Goal: Task Accomplishment & Management: Use online tool/utility

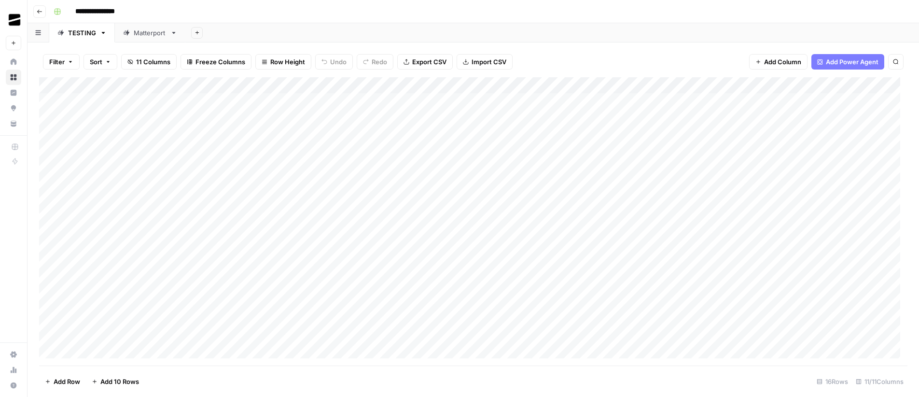
click at [143, 36] on div "Matterport" at bounding box center [150, 33] width 33 height 10
click at [543, 150] on div "Add Column" at bounding box center [473, 167] width 868 height 180
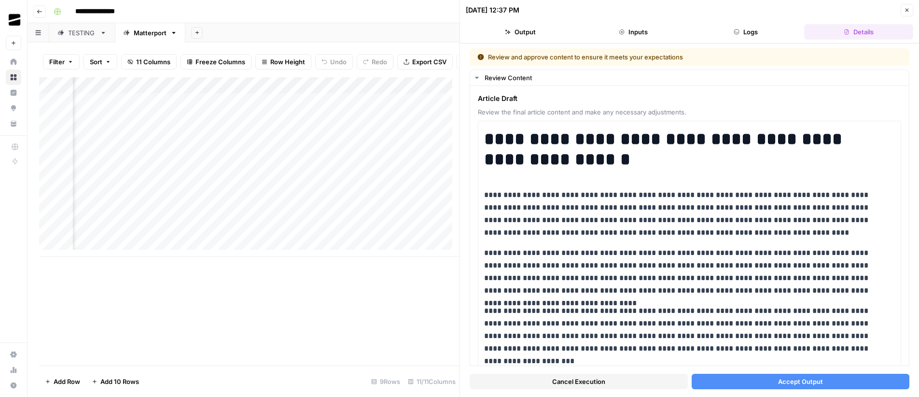
click at [751, 31] on button "Logs" at bounding box center [746, 31] width 109 height 15
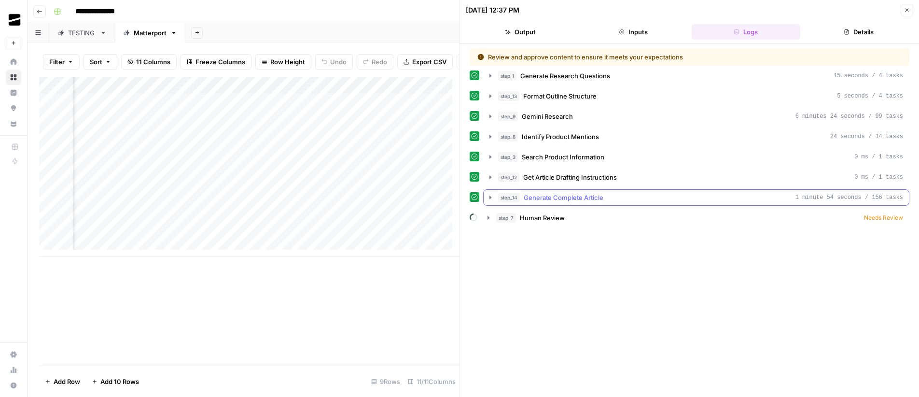
click at [558, 192] on button "step_14 Generate Complete Article 1 minute 54 seconds / 156 tasks" at bounding box center [696, 197] width 425 height 15
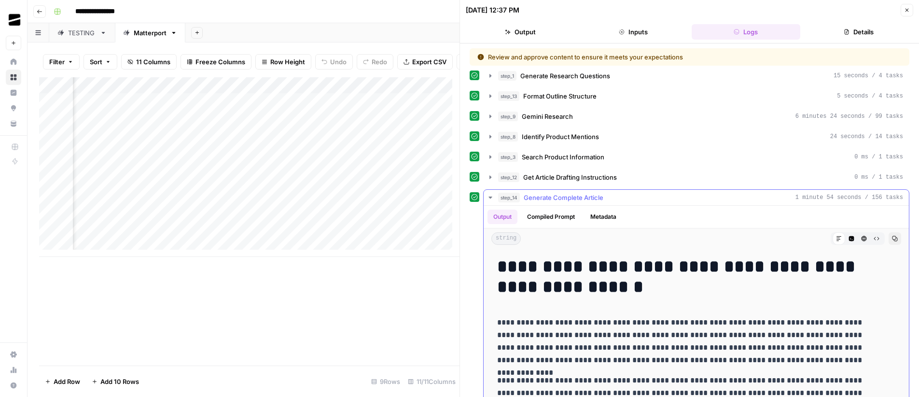
click at [558, 192] on button "step_14 Generate Complete Article 1 minute 54 seconds / 156 tasks" at bounding box center [696, 197] width 425 height 15
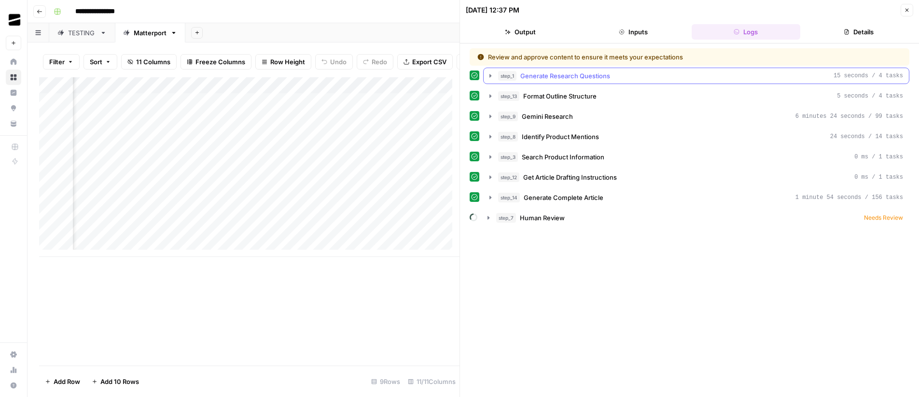
click at [526, 72] on span "Generate Research Questions" at bounding box center [565, 76] width 90 height 10
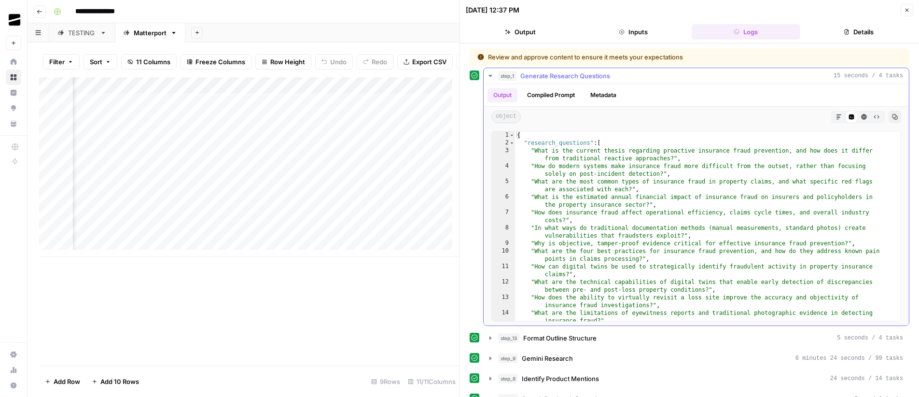
click at [526, 72] on span "Generate Research Questions" at bounding box center [565, 76] width 90 height 10
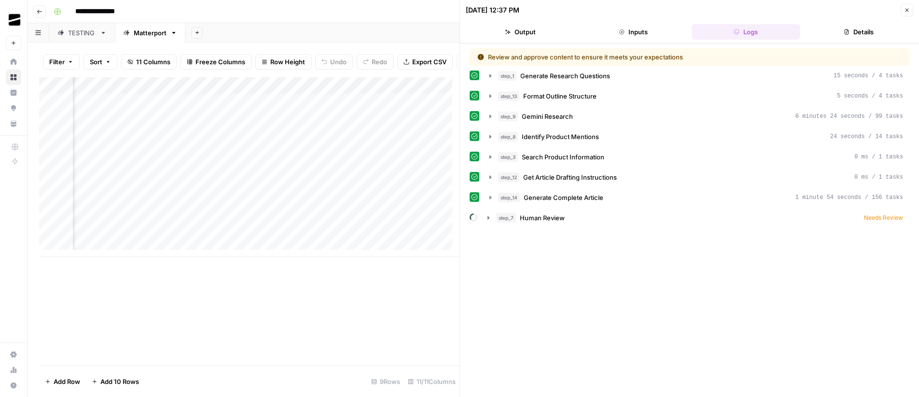
click at [870, 32] on button "Details" at bounding box center [858, 31] width 109 height 15
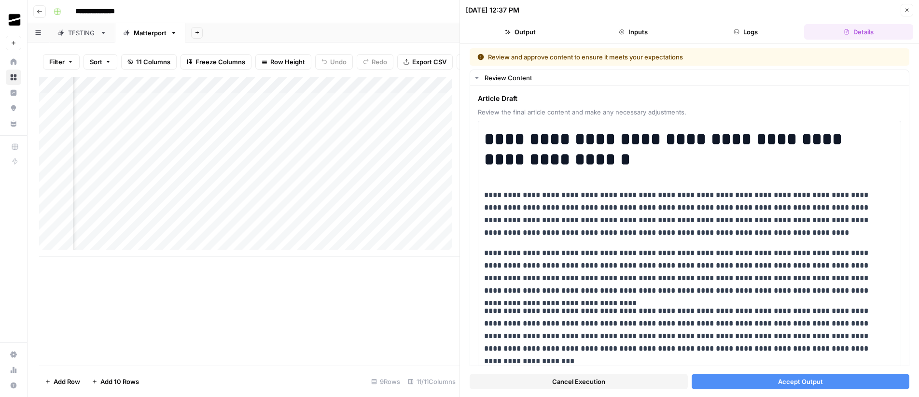
click at [909, 12] on icon "button" at bounding box center [907, 10] width 6 height 6
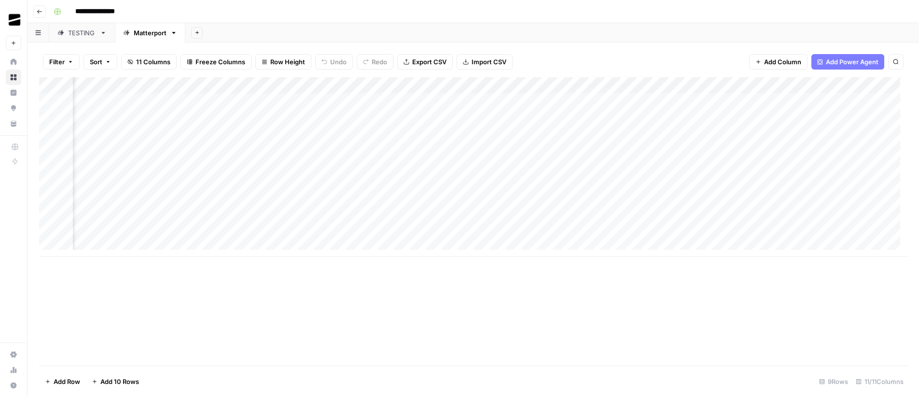
click at [170, 32] on icon "button" at bounding box center [173, 32] width 7 height 7
click at [230, 62] on span "Duplicate Sheet" at bounding box center [211, 65] width 46 height 10
click at [111, 98] on div "Add Column" at bounding box center [473, 93] width 868 height 32
click at [121, 117] on div "Add Column" at bounding box center [473, 101] width 868 height 48
click at [122, 129] on div "Add Column" at bounding box center [473, 109] width 868 height 65
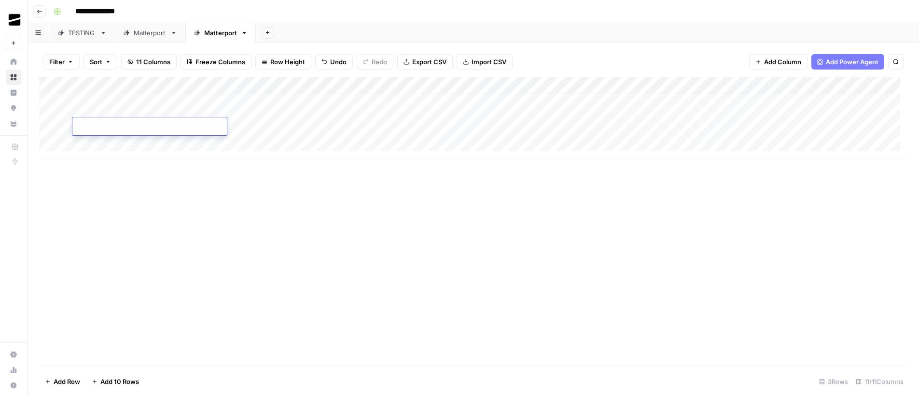
scroll to position [7, 0]
drag, startPoint x: 245, startPoint y: 212, endPoint x: 246, endPoint y: 207, distance: 4.9
click at [245, 212] on div "Add Column" at bounding box center [473, 221] width 868 height 288
click at [844, 87] on div "Add Column" at bounding box center [473, 117] width 868 height 81
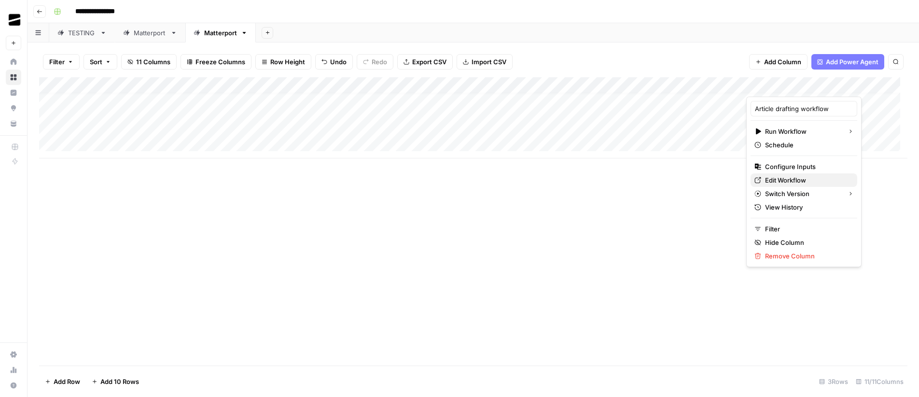
click at [802, 181] on span "Edit Workflow" at bounding box center [807, 180] width 84 height 10
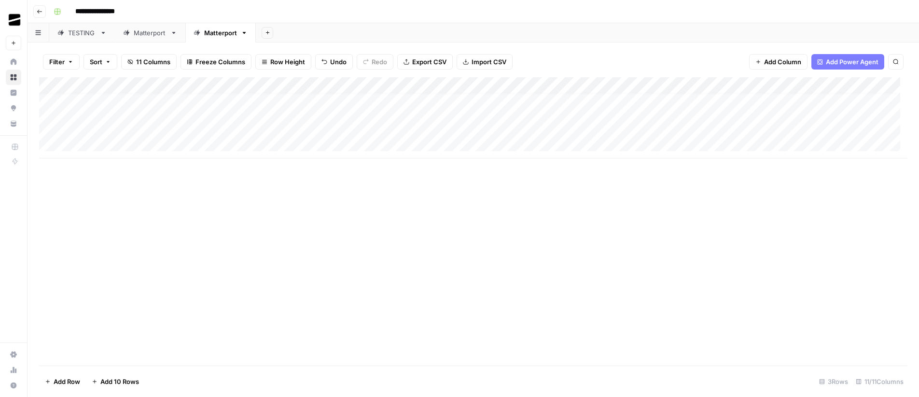
click at [246, 32] on icon "button" at bounding box center [244, 32] width 7 height 7
click at [276, 55] on span "Rename Sheet" at bounding box center [281, 51] width 46 height 10
type input "*"
type input "*******"
click at [465, 27] on div "Add Sheet" at bounding box center [583, 32] width 671 height 19
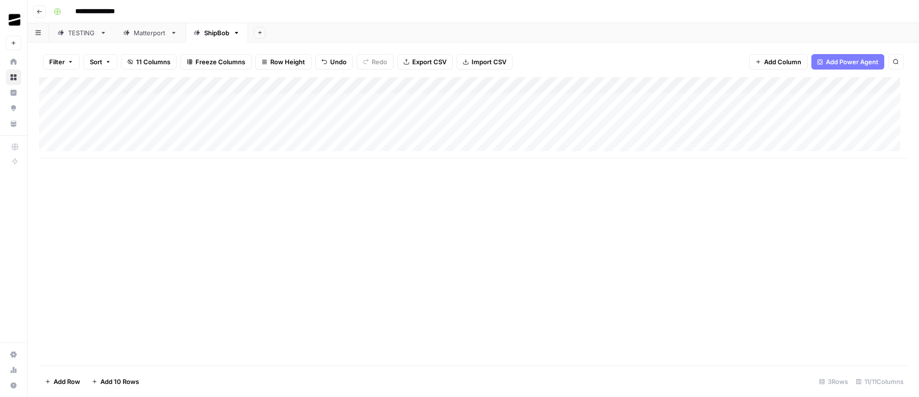
scroll to position [0, 0]
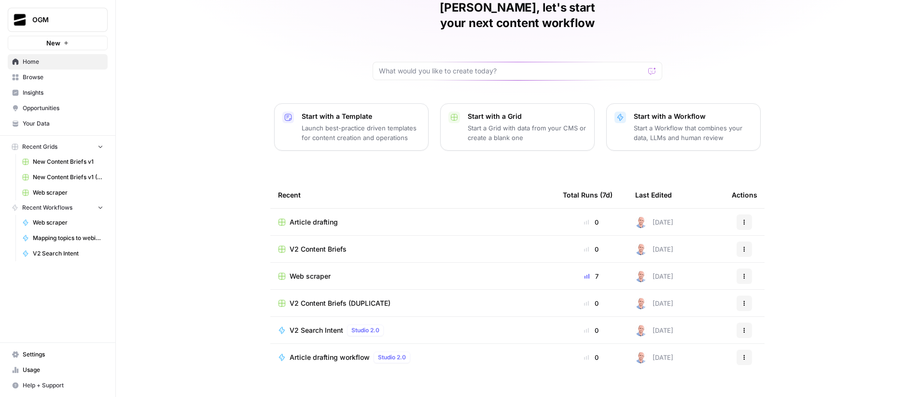
scroll to position [47, 0]
click at [51, 123] on span "Your Data" at bounding box center [63, 123] width 81 height 9
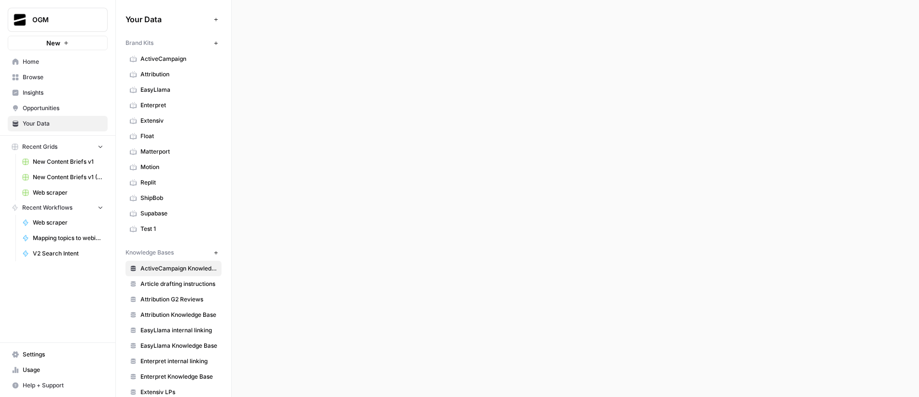
click at [49, 79] on span "Browse" at bounding box center [63, 77] width 81 height 9
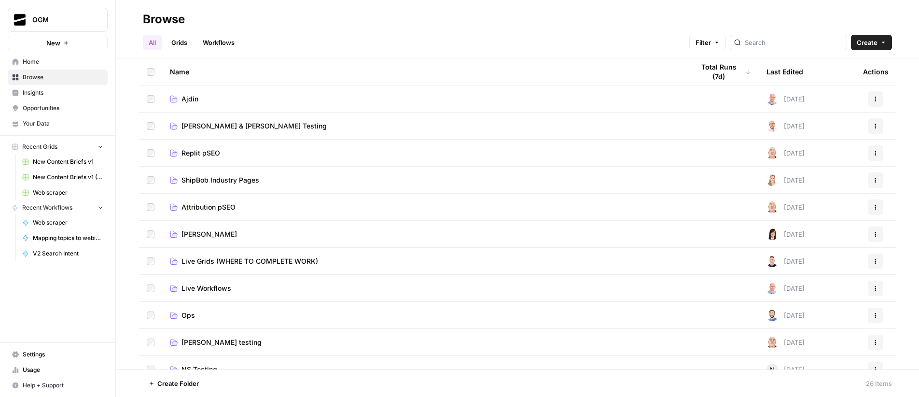
click at [182, 44] on link "Grids" at bounding box center [180, 42] width 28 height 15
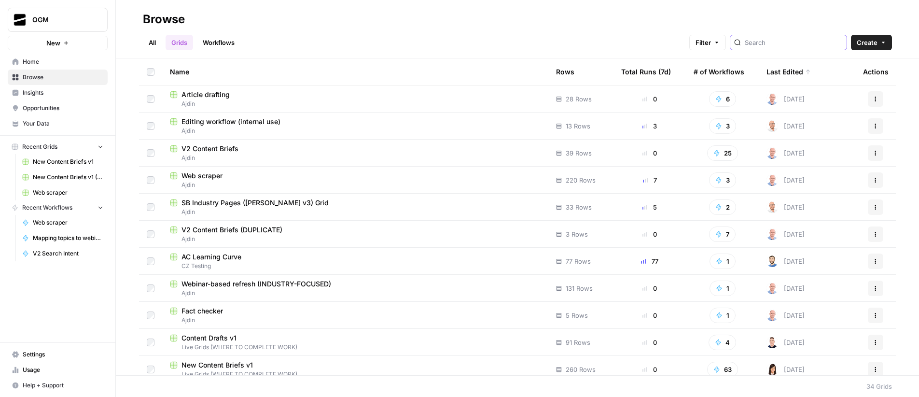
click at [816, 42] on input "search" at bounding box center [794, 43] width 98 height 10
type input "article"
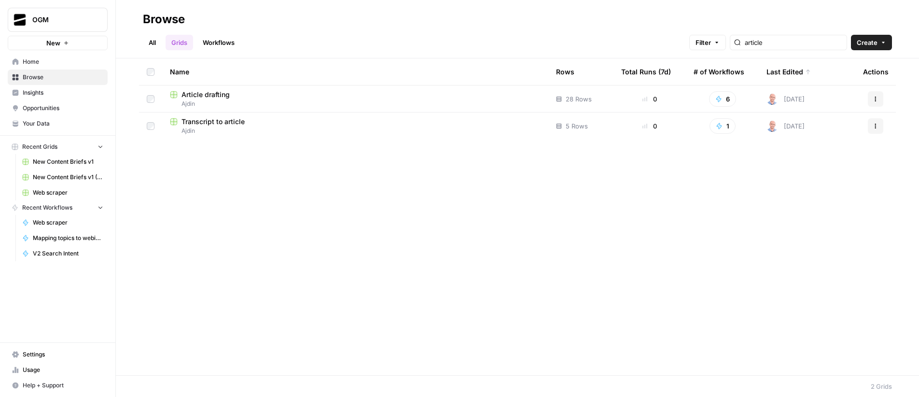
click at [226, 42] on link "Workflows" at bounding box center [218, 42] width 43 height 15
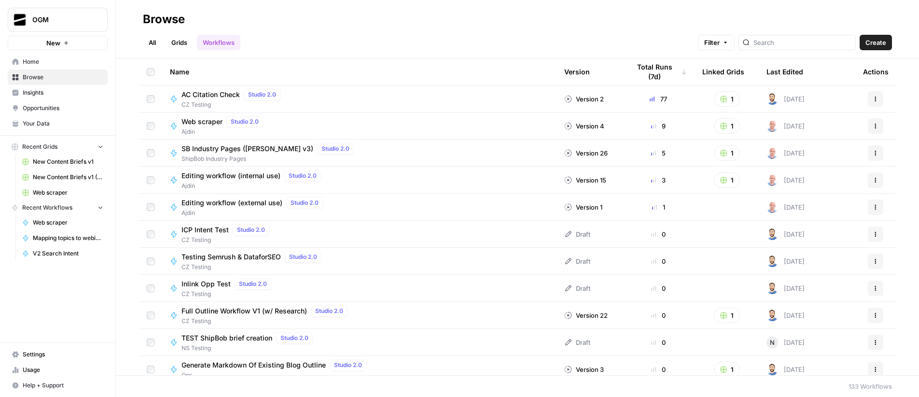
click at [175, 43] on link "Grids" at bounding box center [180, 42] width 28 height 15
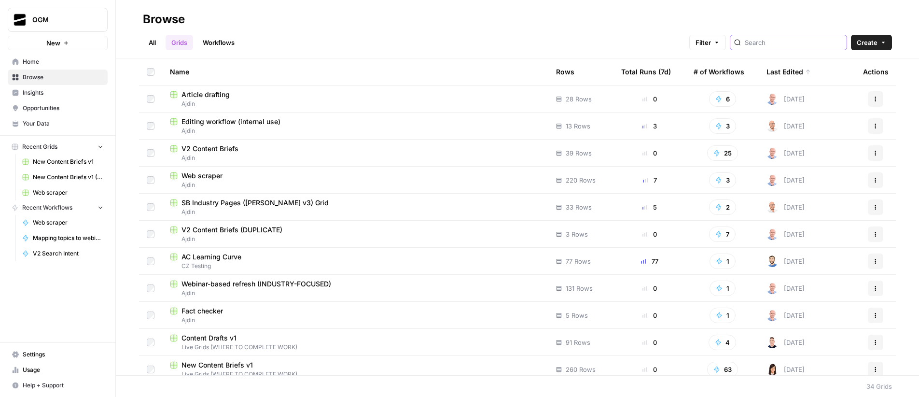
click at [802, 42] on input "search" at bounding box center [794, 43] width 98 height 10
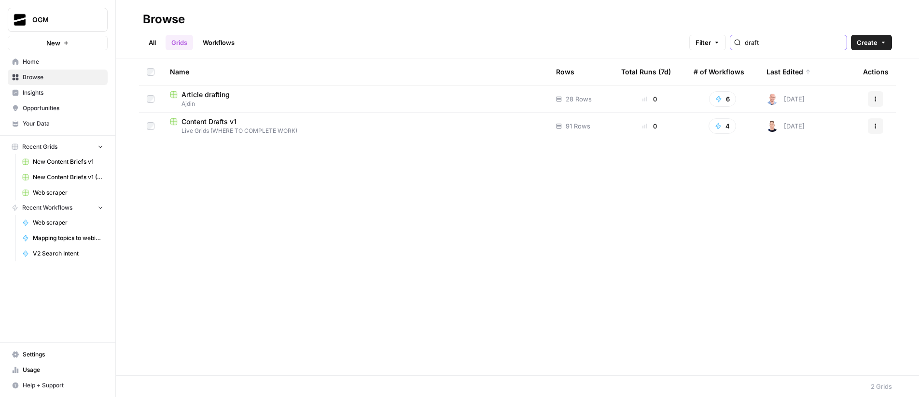
type input "draft"
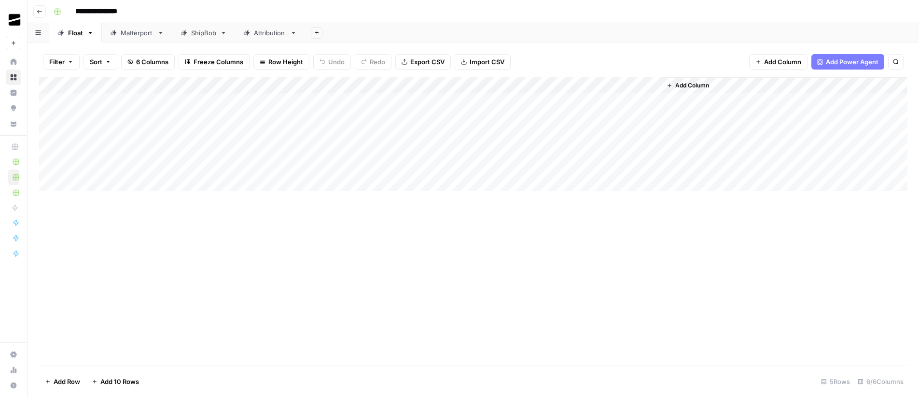
click at [213, 37] on div "ShipBob" at bounding box center [203, 33] width 25 height 10
click at [517, 85] on div "Add Column" at bounding box center [473, 221] width 868 height 288
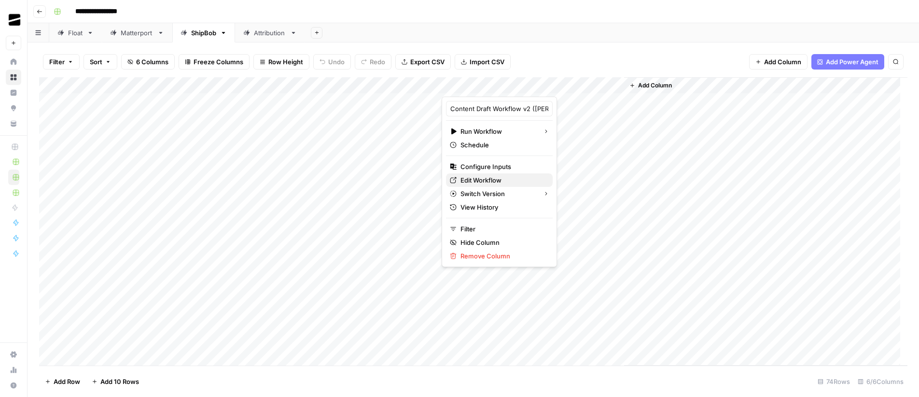
click at [495, 176] on span "Edit Workflow" at bounding box center [503, 180] width 84 height 10
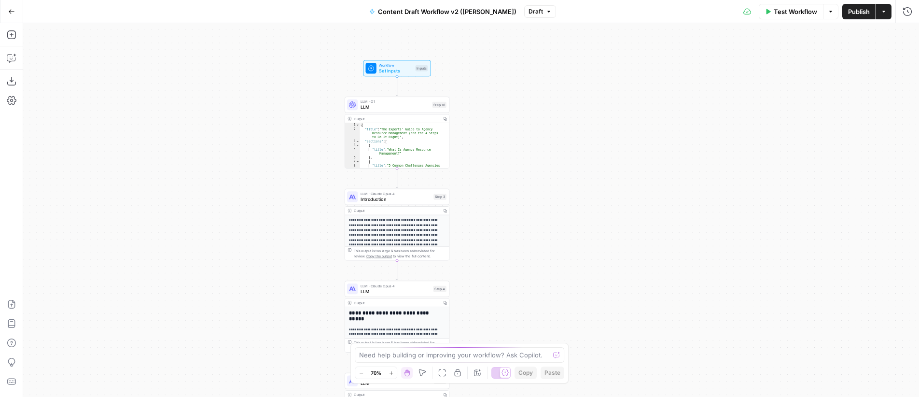
drag, startPoint x: 598, startPoint y: 140, endPoint x: 554, endPoint y: 112, distance: 53.0
click at [554, 112] on div "Workflow Set Inputs Inputs LLM · O1 LLM Step 10 Output Copy 1 2 3 4 5 6 7 8 9 {…" at bounding box center [471, 210] width 896 height 374
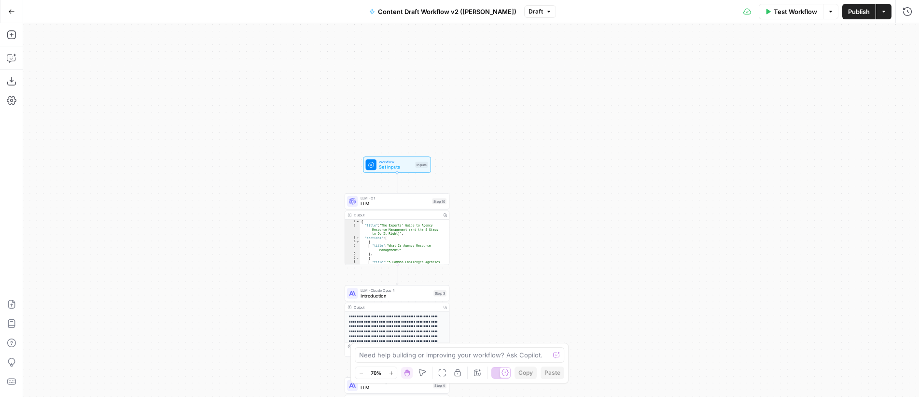
click at [397, 165] on span "Set Inputs" at bounding box center [395, 167] width 33 height 7
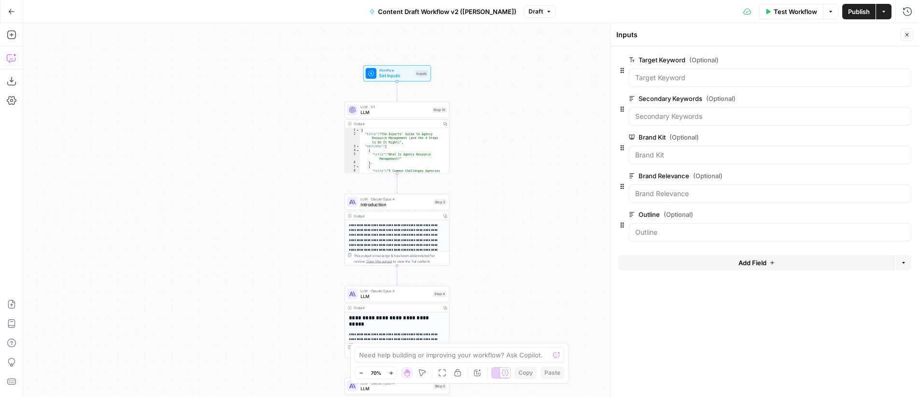
click at [8, 60] on icon "button" at bounding box center [12, 58] width 10 height 10
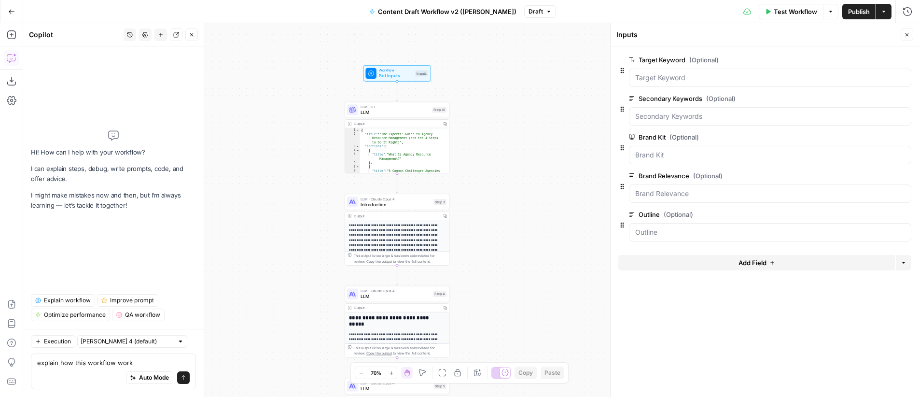
type textarea "explain how this workflow works"
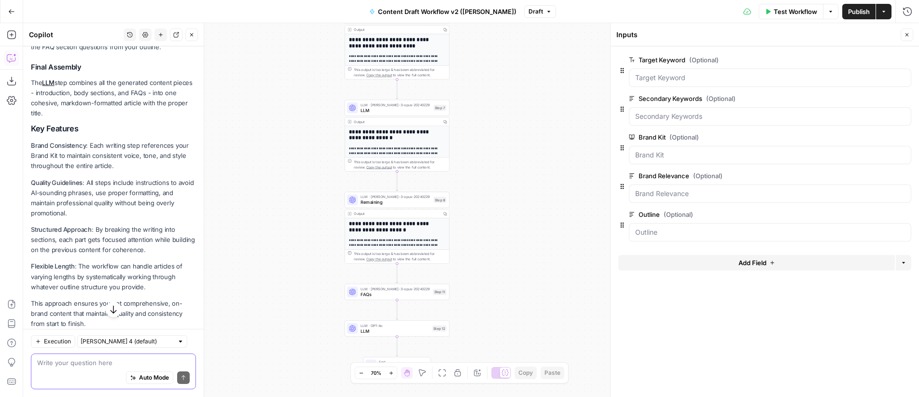
scroll to position [650, 0]
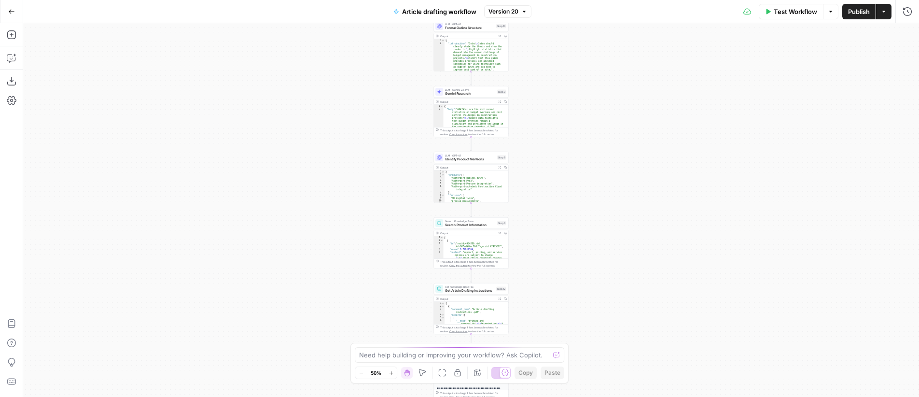
click at [554, 168] on div "Workflow Set Inputs Inputs LLM · GPT-4.1 Generate Research Questions Step 1 Out…" at bounding box center [471, 210] width 896 height 374
click at [608, 98] on div "Workflow Set Inputs Inputs LLM · GPT-4.1 Generate Research Questions Step 1 Out…" at bounding box center [471, 210] width 896 height 374
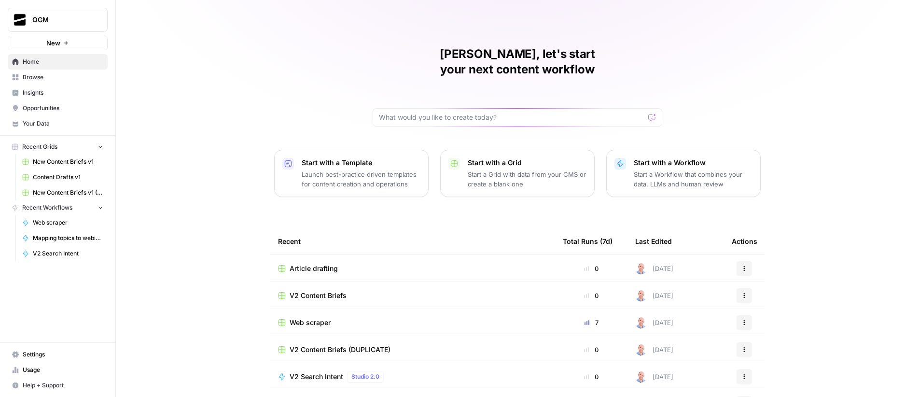
click at [45, 78] on span "Browse" at bounding box center [63, 77] width 81 height 9
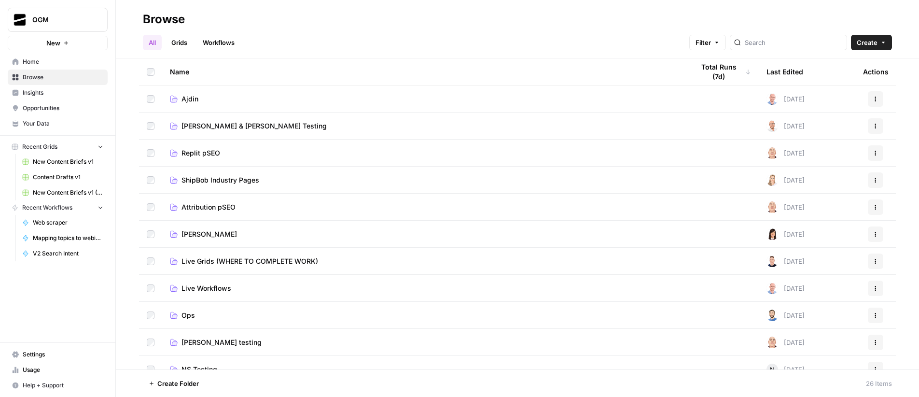
click at [188, 42] on link "Grids" at bounding box center [180, 42] width 28 height 15
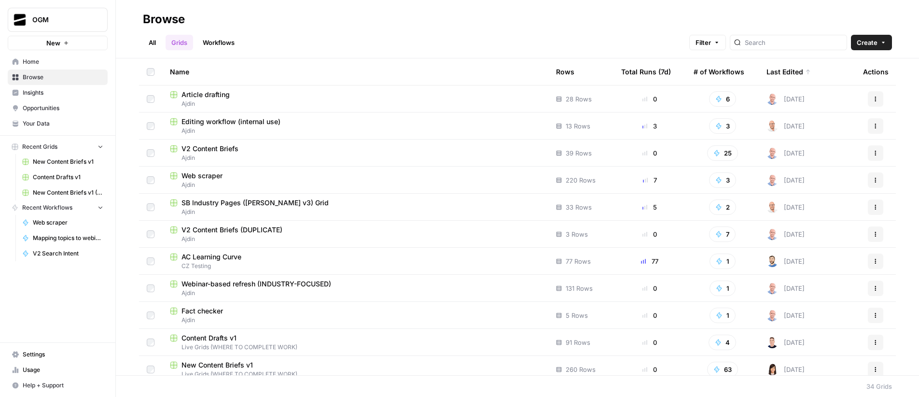
click at [801, 47] on div at bounding box center [788, 42] width 117 height 15
type input "content"
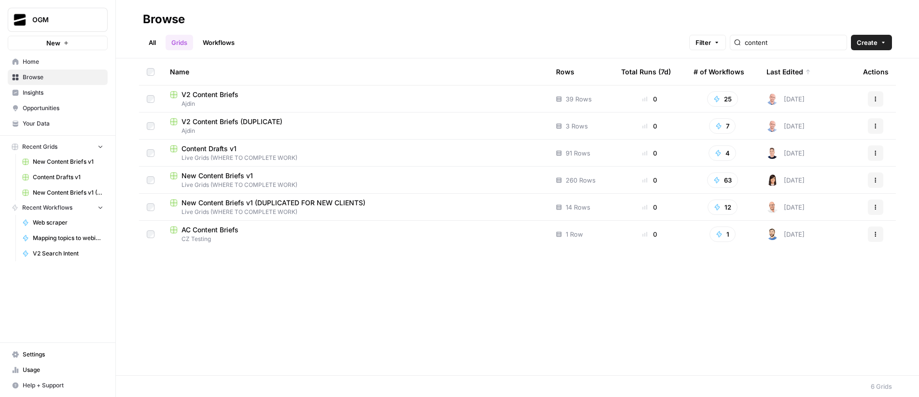
click at [227, 147] on span "Content Drafts v1" at bounding box center [209, 149] width 55 height 10
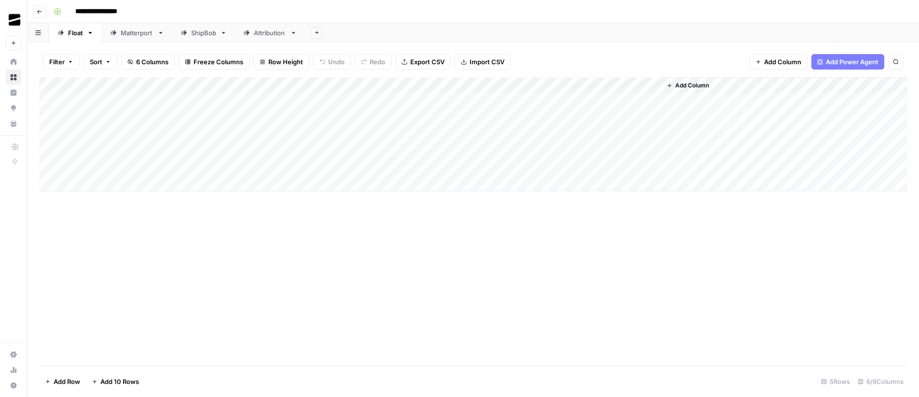
click at [212, 27] on link "ShipBob" at bounding box center [203, 32] width 63 height 19
click at [602, 224] on div "Add Column" at bounding box center [473, 221] width 868 height 288
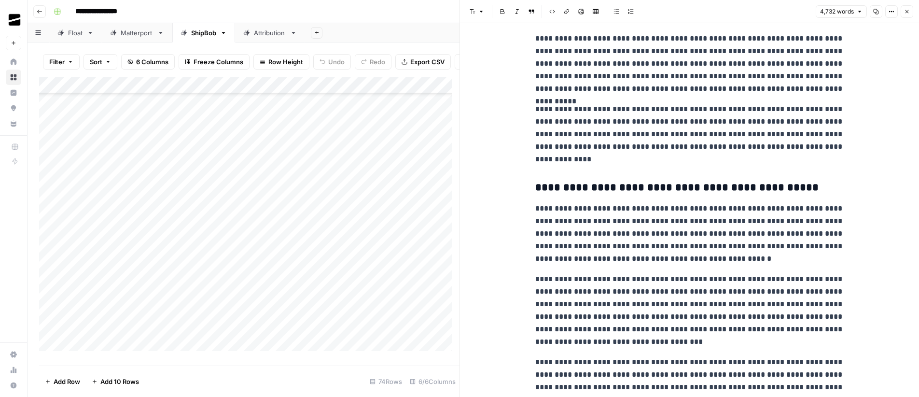
scroll to position [6223, 0]
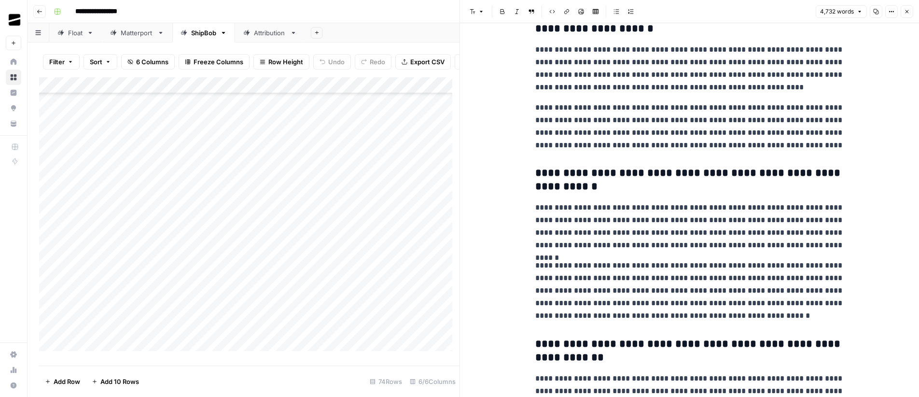
click at [910, 10] on button "Close" at bounding box center [907, 11] width 13 height 13
